Goal: Task Accomplishment & Management: Manage account settings

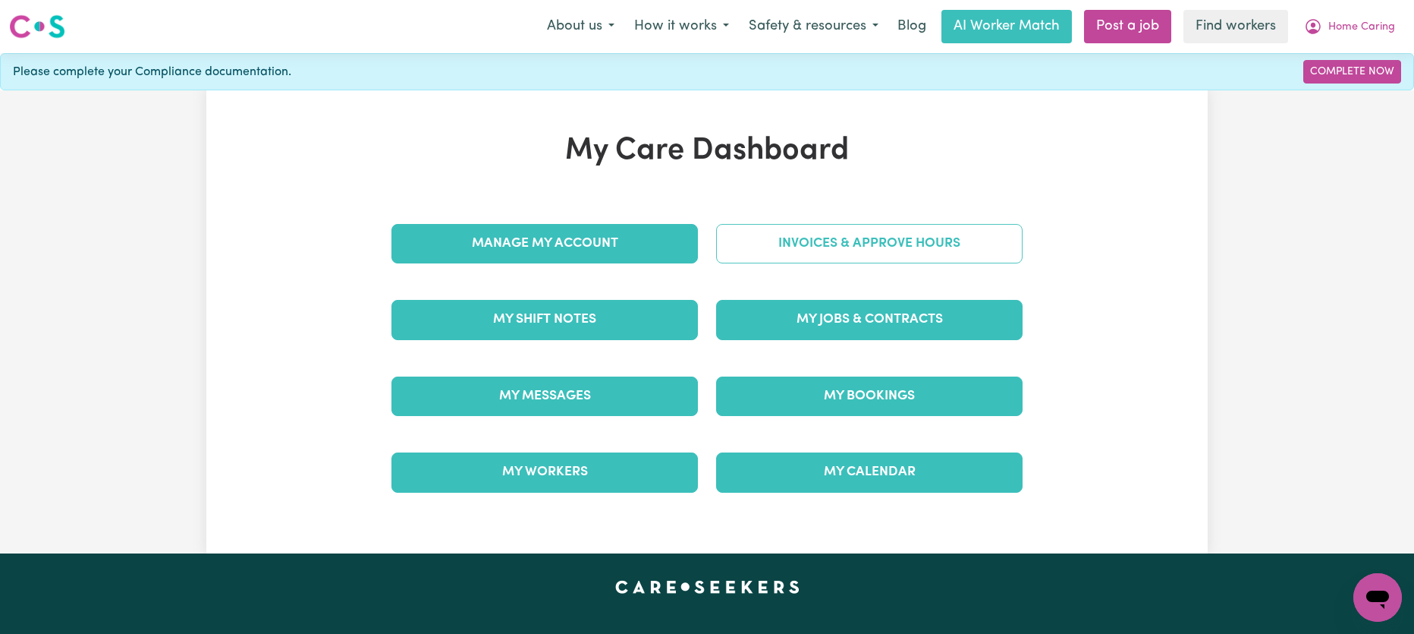
click at [800, 247] on link "Invoices & Approve Hours" at bounding box center [869, 243] width 307 height 39
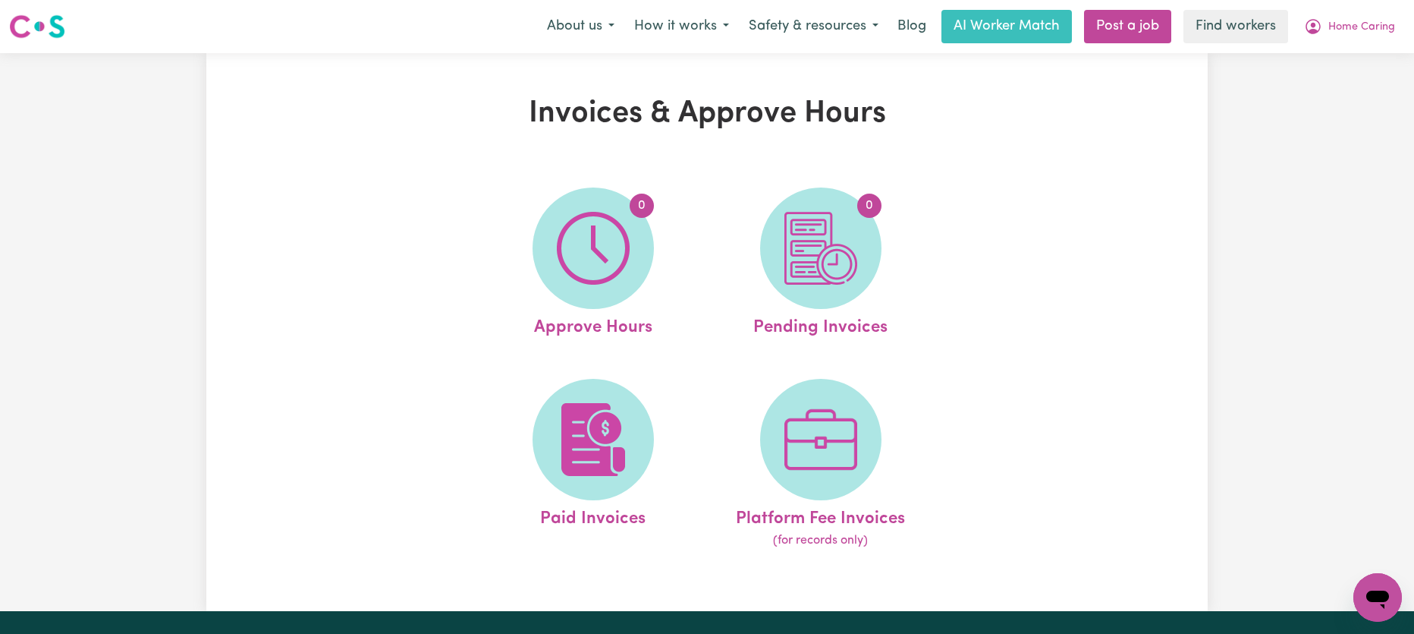
click at [618, 250] on img at bounding box center [593, 248] width 73 height 73
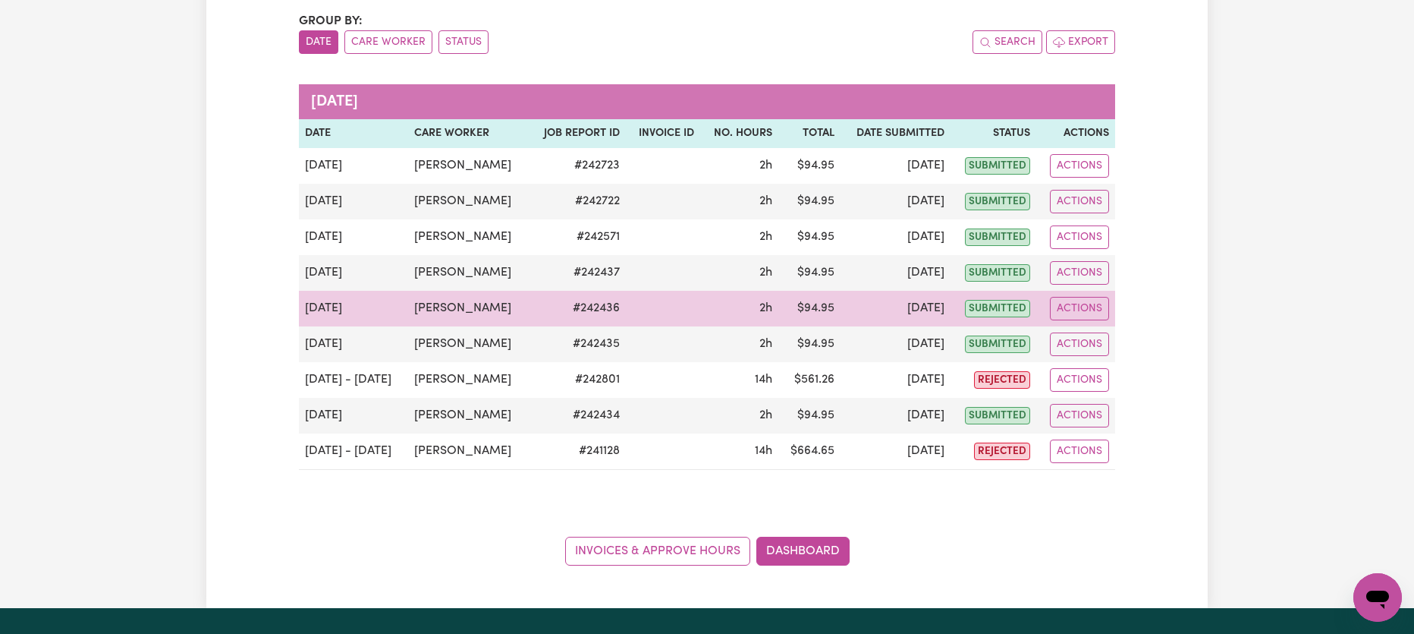
scroll to position [190, 0]
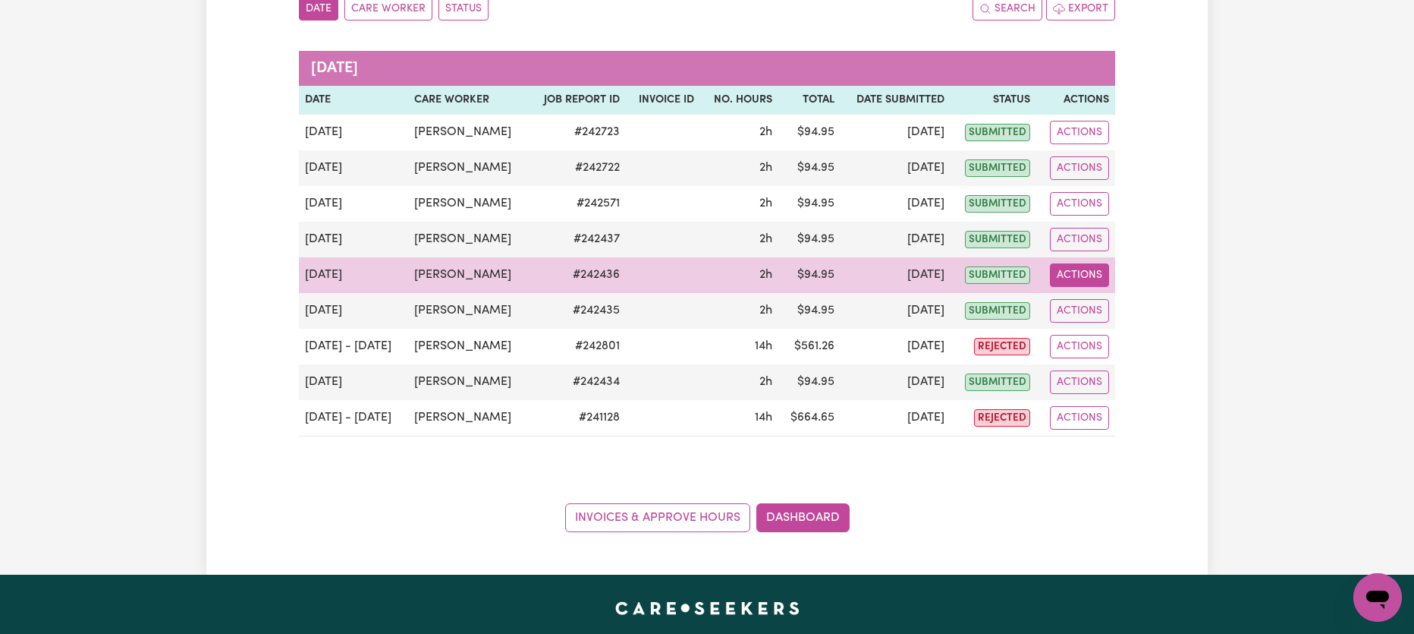
click at [1070, 275] on button "Actions" at bounding box center [1079, 275] width 59 height 24
click at [1084, 318] on link "View Job Report" at bounding box center [1116, 310] width 130 height 30
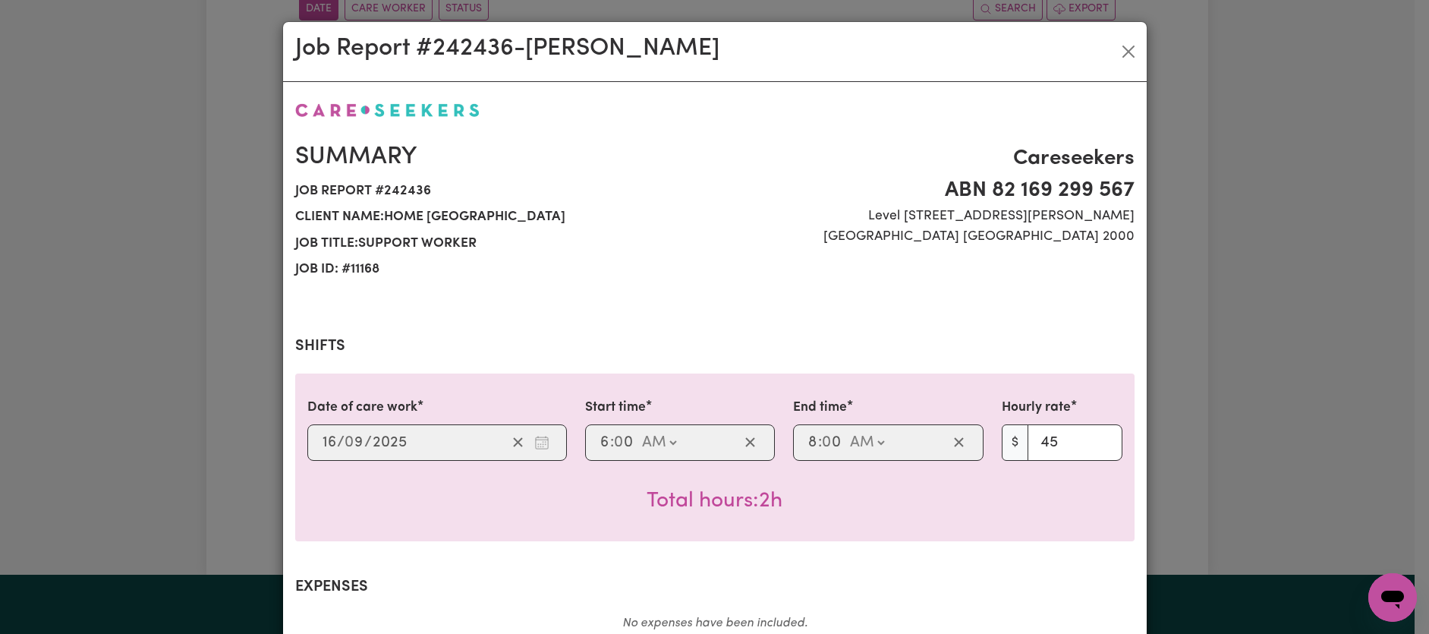
click at [1212, 335] on div "Job Report # 242436 - [PERSON_NAME] Summary Job report # 242436 Client name: Ho…" at bounding box center [714, 317] width 1429 height 634
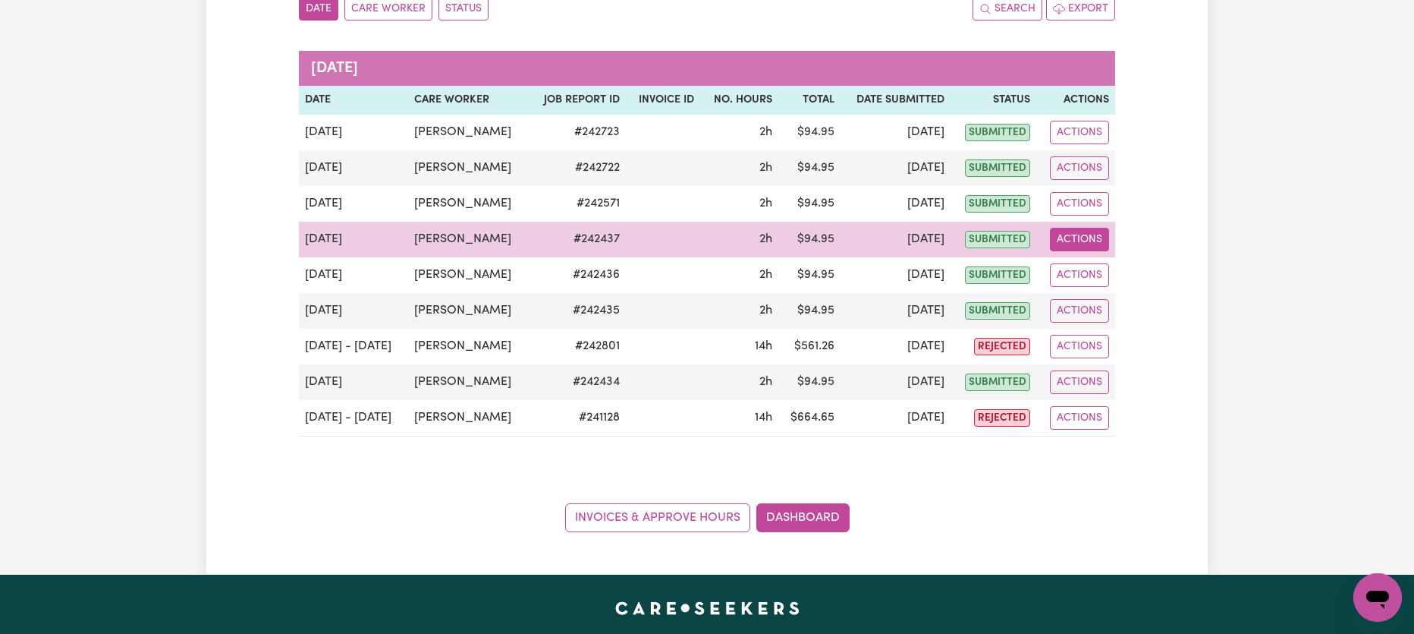
click at [1073, 244] on button "Actions" at bounding box center [1079, 240] width 59 height 24
click at [1085, 280] on link "View Job Report" at bounding box center [1116, 274] width 130 height 30
select select "pm"
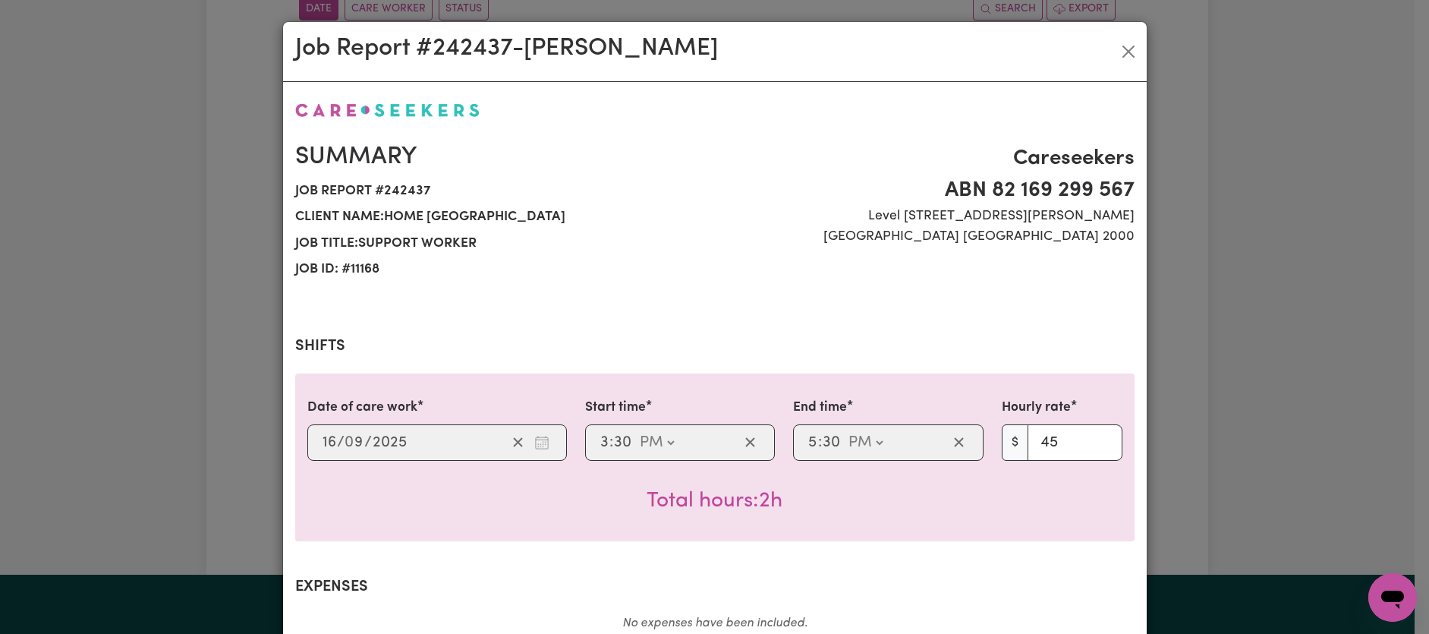
click at [1186, 353] on div "Job Report # 242437 - [PERSON_NAME] Summary Job report # 242437 Client name: Ho…" at bounding box center [714, 317] width 1429 height 634
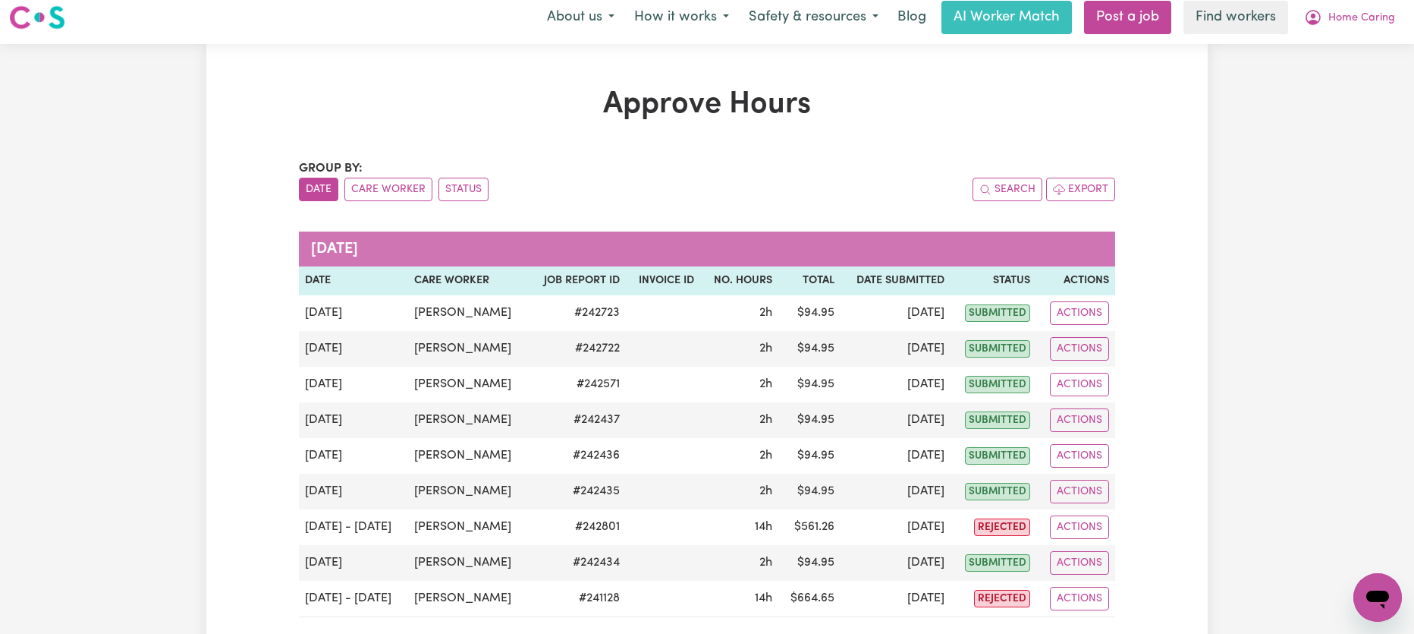
scroll to position [0, 0]
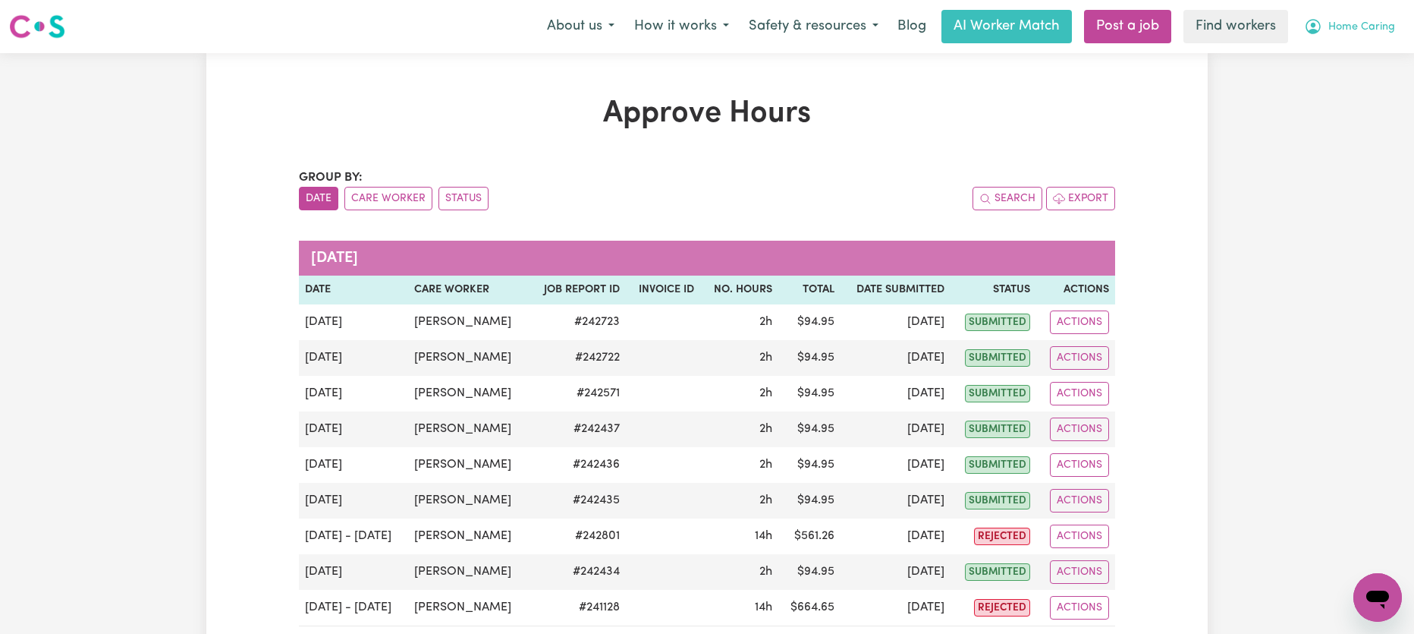
click at [1366, 22] on span "Home Caring" at bounding box center [1361, 27] width 67 height 17
click at [1343, 83] on link "Logout" at bounding box center [1344, 87] width 120 height 29
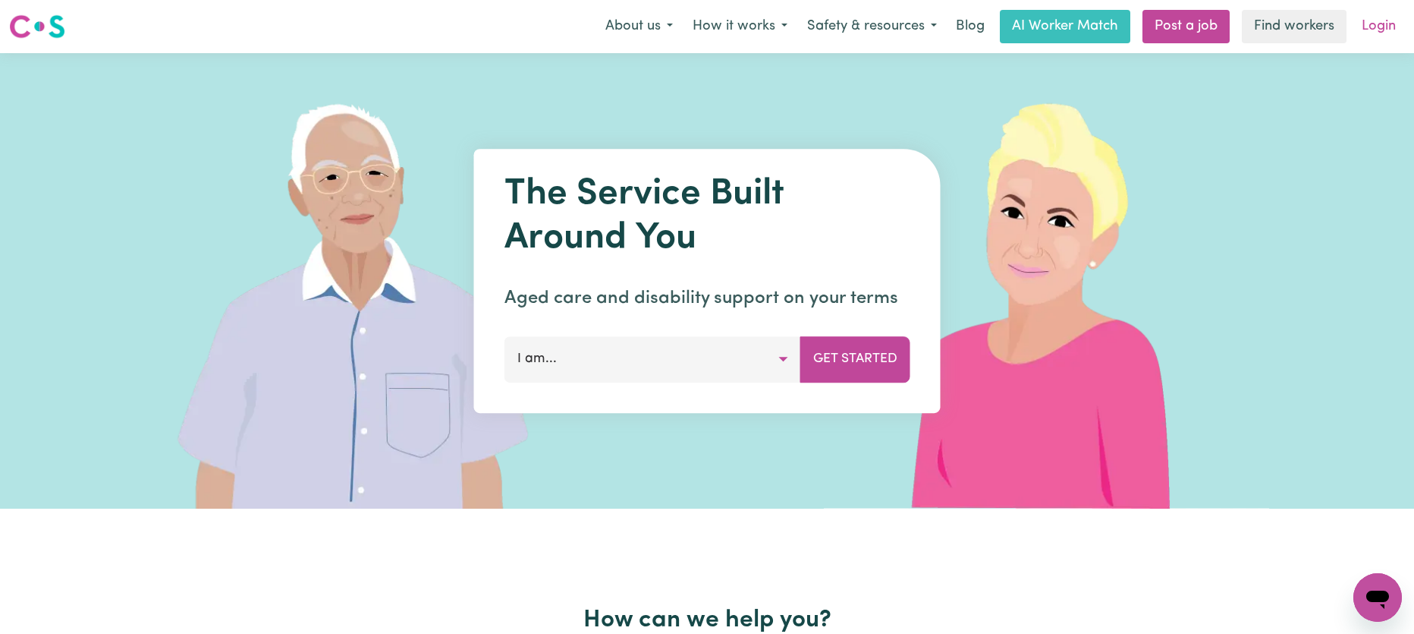
click at [1362, 34] on link "Login" at bounding box center [1379, 26] width 52 height 33
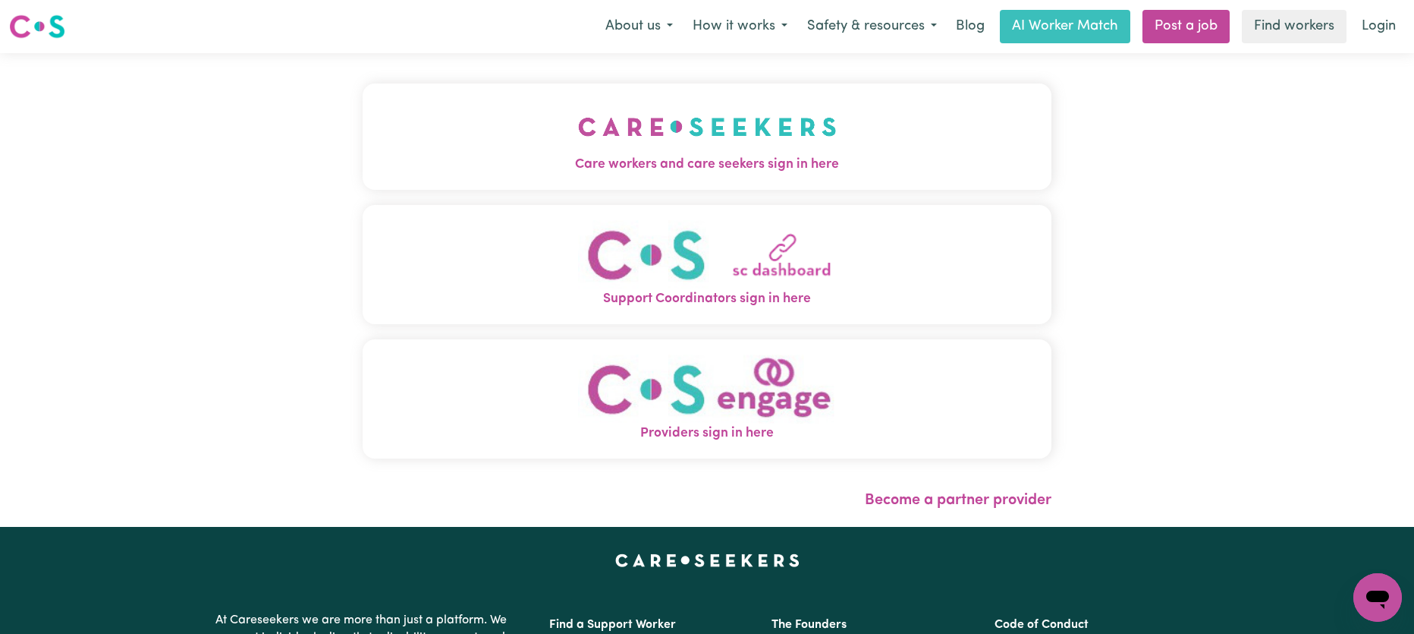
click at [819, 135] on img "Care workers and care seekers sign in here" at bounding box center [707, 127] width 259 height 56
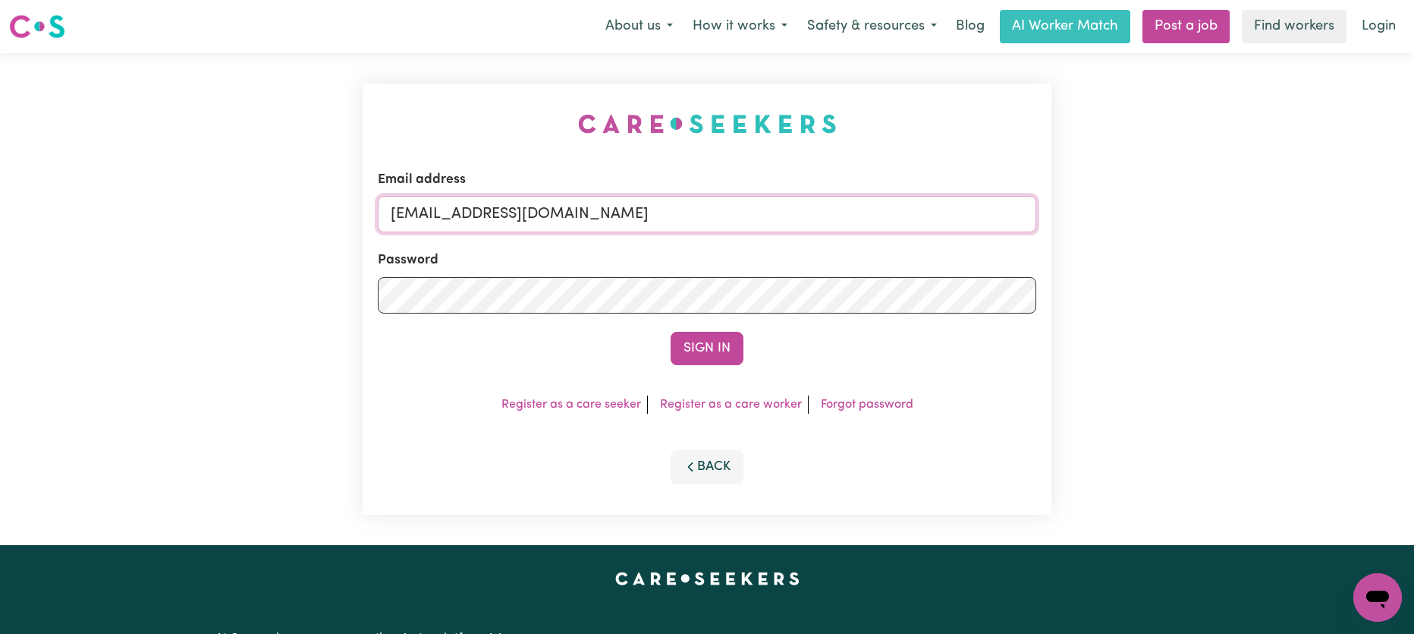
drag, startPoint x: 484, startPoint y: 212, endPoint x: 1232, endPoint y: 237, distance: 748.5
click at [1232, 237] on div "Email address [EMAIL_ADDRESS][DOMAIN_NAME] Password Sign In Register as a care …" at bounding box center [707, 299] width 1414 height 492
type input "[EMAIL_ADDRESS][DOMAIN_NAME]"
click at [671, 332] on button "Sign In" at bounding box center [707, 348] width 73 height 33
